Goal: Task Accomplishment & Management: Use online tool/utility

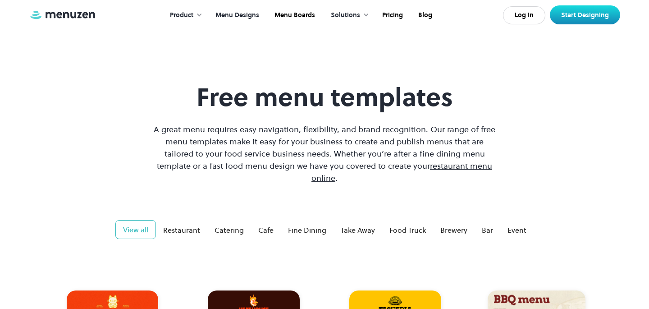
click at [233, 18] on link "Menu Designs" at bounding box center [236, 15] width 59 height 28
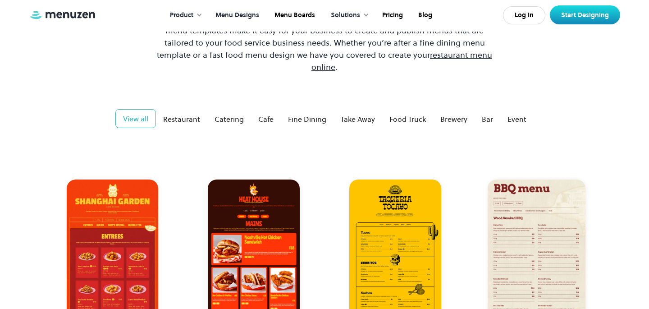
scroll to position [130, 0]
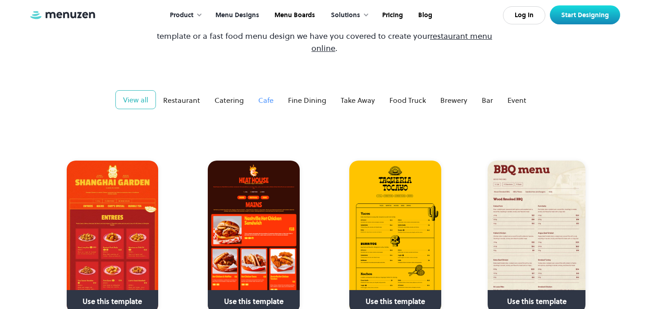
click at [265, 95] on div "Cafe" at bounding box center [265, 100] width 15 height 11
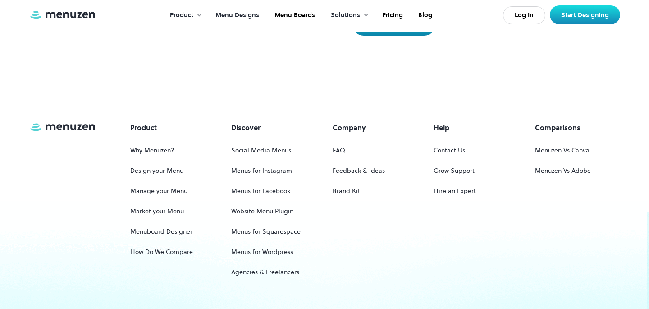
scroll to position [3300, 0]
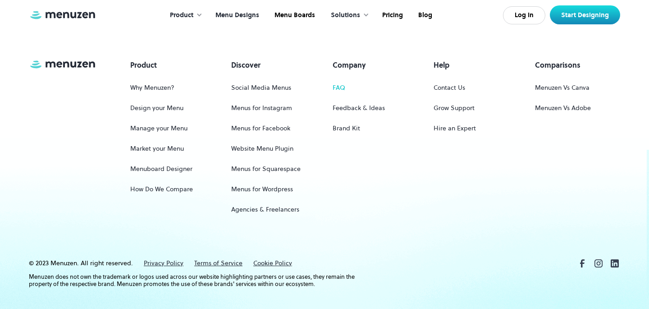
click at [335, 79] on link "FAQ" at bounding box center [339, 87] width 13 height 17
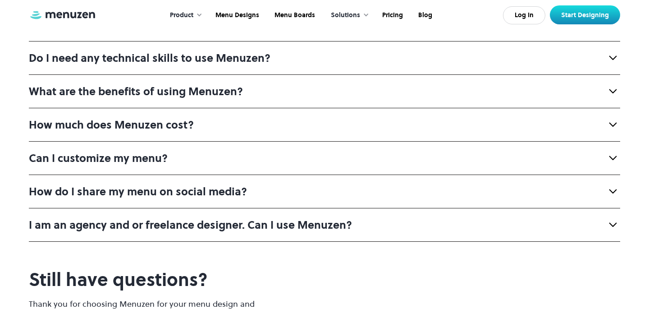
scroll to position [478, 0]
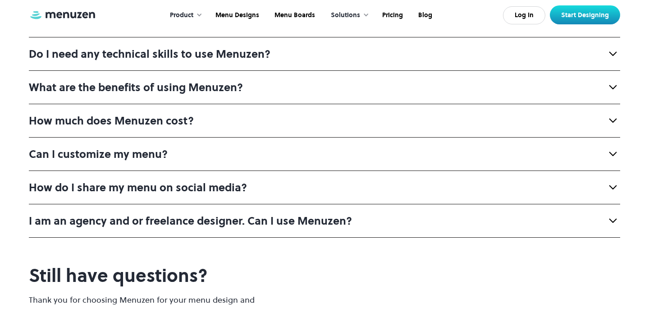
click at [232, 151] on div "Can I customize my menu?" at bounding box center [324, 153] width 591 height 33
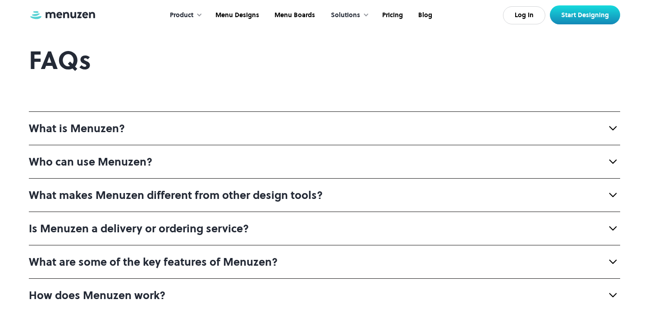
scroll to position [0, 0]
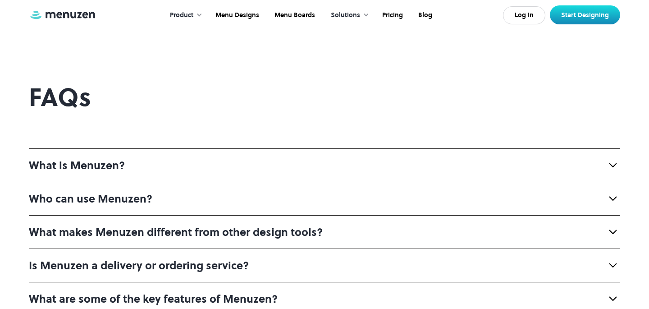
click at [197, 14] on div "Product" at bounding box center [184, 15] width 46 height 28
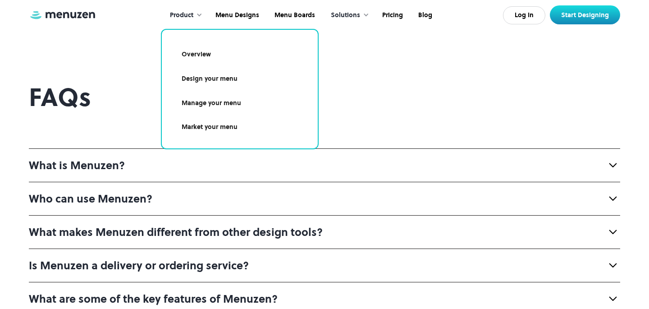
click at [208, 52] on link "Overview" at bounding box center [240, 54] width 134 height 21
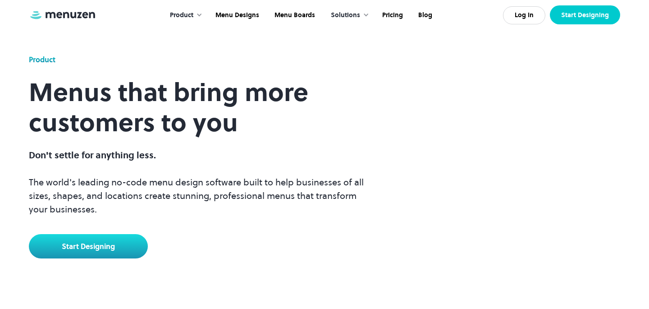
click at [567, 16] on link "Start Designing" at bounding box center [585, 14] width 70 height 19
